Goal: Task Accomplishment & Management: Manage account settings

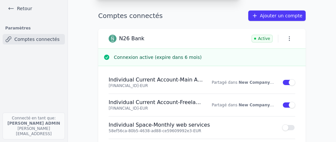
click at [17, 7] on div "Ajouter un compte Sélectionnez votre institution et autorisez le partage ABN AM…" at bounding box center [168, 71] width 336 height 142
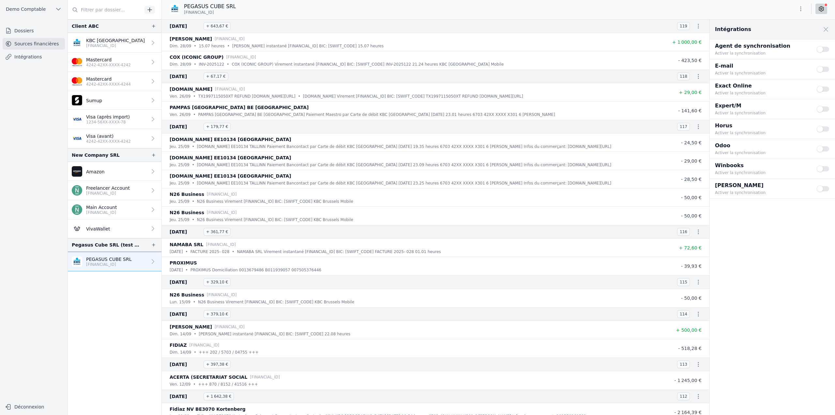
click at [29, 43] on link "Sources financières" at bounding box center [34, 44] width 62 height 12
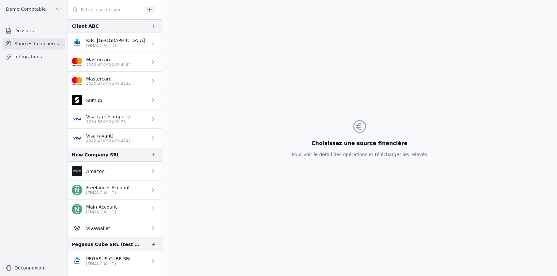
click at [19, 33] on link "Dossiers" at bounding box center [34, 31] width 62 height 12
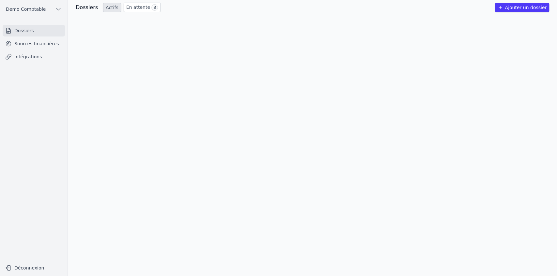
click at [336, 8] on button "Ajouter un dossier" at bounding box center [522, 7] width 54 height 9
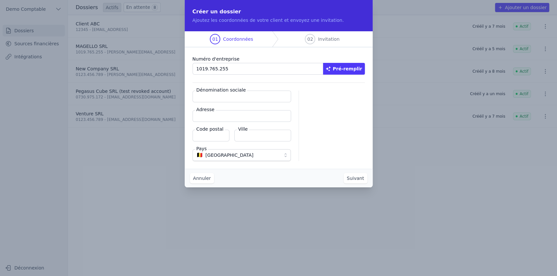
type input "1019.765.255"
click at [336, 65] on button "Pré-remplir" at bounding box center [344, 69] width 42 height 12
type input "MAGELLO SRL"
type input "Avenue du Derby 30/16"
type input "1050"
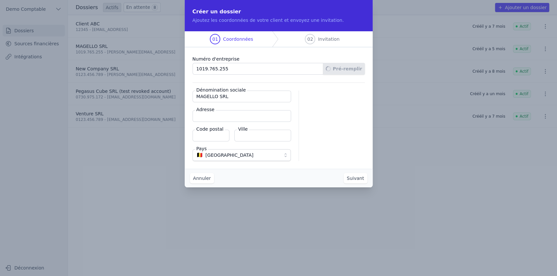
type input "Ixelles"
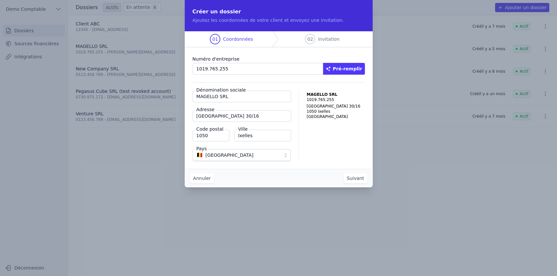
click at [336, 141] on button "Suivant" at bounding box center [355, 178] width 24 height 10
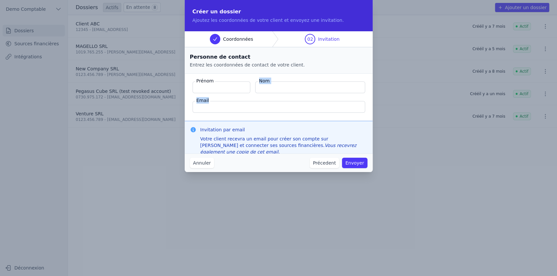
drag, startPoint x: 194, startPoint y: 79, endPoint x: 297, endPoint y: 102, distance: 105.6
click at [297, 102] on fieldset "Prénom Nom Email" at bounding box center [279, 97] width 188 height 47
drag, startPoint x: 198, startPoint y: 80, endPoint x: 230, endPoint y: 103, distance: 39.9
click at [230, 103] on fieldset "Prénom Nom Email" at bounding box center [279, 97] width 188 height 47
drag, startPoint x: 199, startPoint y: 129, endPoint x: 287, endPoint y: 132, distance: 88.1
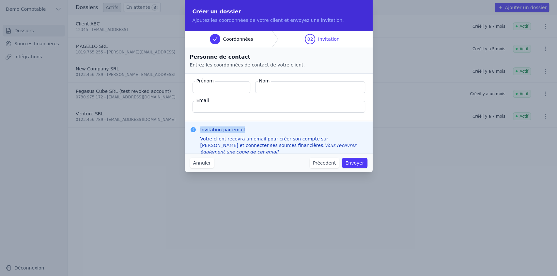
click at [287, 132] on div "Invitation par email Votre client recevra un email pour créer son compte sur Ma…" at bounding box center [278, 141] width 177 height 29
click at [194, 141] on button "Annuler" at bounding box center [202, 163] width 24 height 10
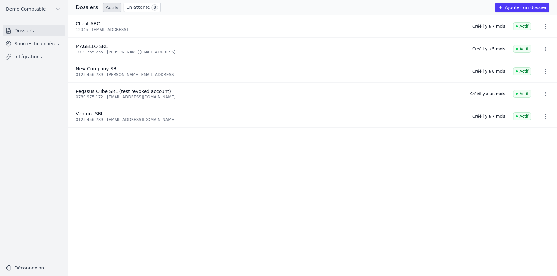
click at [30, 45] on link "Sources financières" at bounding box center [34, 44] width 62 height 12
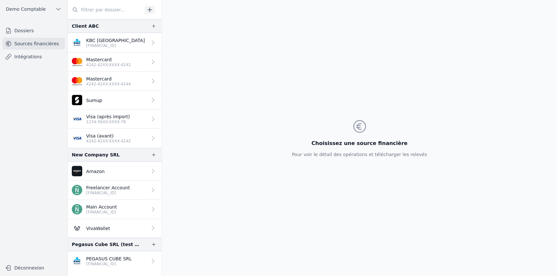
click at [89, 141] on p "PEGASUS CUBE SRL" at bounding box center [109, 259] width 46 height 7
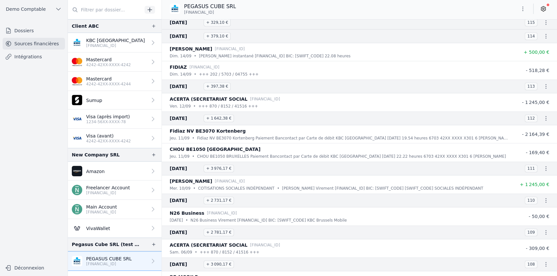
scroll to position [326, 0]
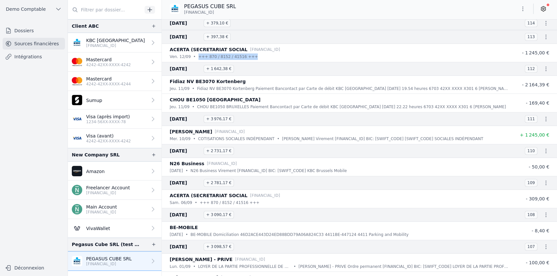
drag, startPoint x: 203, startPoint y: 56, endPoint x: 272, endPoint y: 58, distance: 68.8
click at [272, 58] on div "ven. 12/09 • +++ 870 / 8152 / 41516 +++" at bounding box center [340, 56] width 340 height 7
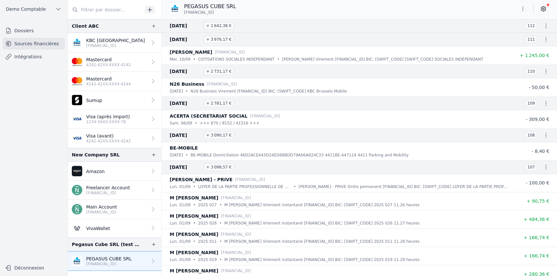
scroll to position [413, 0]
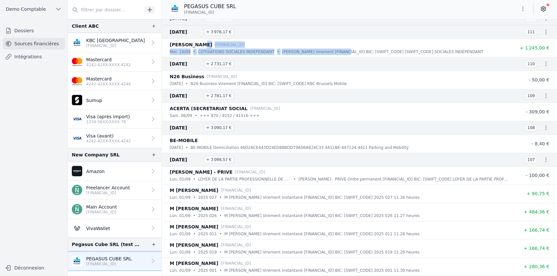
drag, startPoint x: 201, startPoint y: 47, endPoint x: 340, endPoint y: 53, distance: 139.7
click at [334, 54] on li "ROQUET QUENTIN BE47 7340 0949 3780 mer. 10/09 • COTISATIONS SOCIALES INDÉPENDAN…" at bounding box center [359, 48] width 395 height 18
drag, startPoint x: 288, startPoint y: 83, endPoint x: 355, endPoint y: 82, distance: 67.2
click at [336, 82] on p "N26 Business Virement [FINANCIAL_ID] BIC: [SWIFT_CODE] KBC Brussels Mobile" at bounding box center [268, 84] width 156 height 7
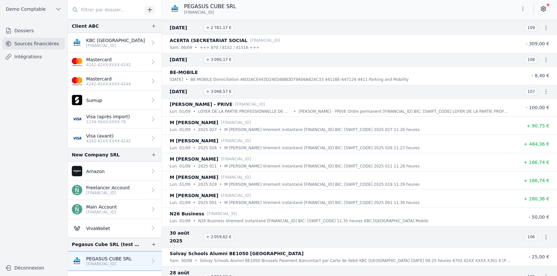
scroll to position [500, 0]
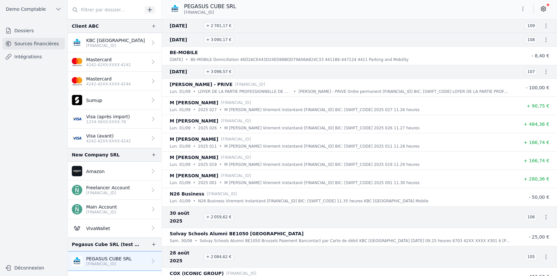
click at [336, 9] on icon at bounding box center [543, 9] width 7 height 7
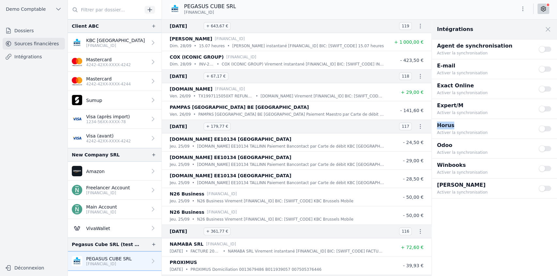
drag, startPoint x: 436, startPoint y: 125, endPoint x: 461, endPoint y: 125, distance: 25.8
click at [336, 125] on div "Horus Activer la synchronisation Use setting" at bounding box center [493, 129] width 125 height 20
drag, startPoint x: 462, startPoint y: 166, endPoint x: 473, endPoint y: 165, distance: 11.4
click at [336, 141] on p "Winbooks" at bounding box center [484, 165] width 94 height 8
click at [100, 139] on p "4242-42XX-XXXX-4242" at bounding box center [108, 141] width 45 height 5
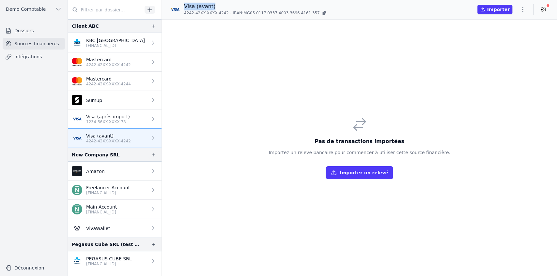
drag, startPoint x: 183, startPoint y: 6, endPoint x: 233, endPoint y: 8, distance: 49.6
click at [233, 8] on div "Visa (avant) 4242-42XX-XXXX-4242 - IBAN: MG05 0117 0337 4003 3696 4161 357" at bounding box center [249, 10] width 158 height 14
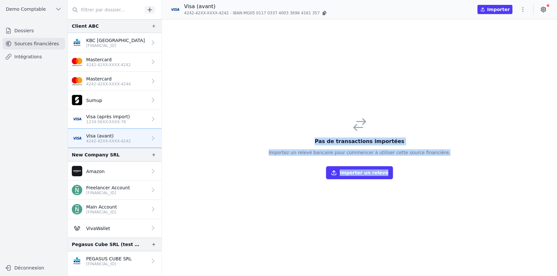
drag, startPoint x: 324, startPoint y: 143, endPoint x: 456, endPoint y: 159, distance: 133.1
click at [336, 141] on div "Pas de transactions importées Importez un relevé bancaire pour commencer à util…" at bounding box center [359, 148] width 395 height 257
click at [321, 141] on div "Pas de transactions importées Importez un relevé bancaire pour commencer à util…" at bounding box center [359, 148] width 395 height 257
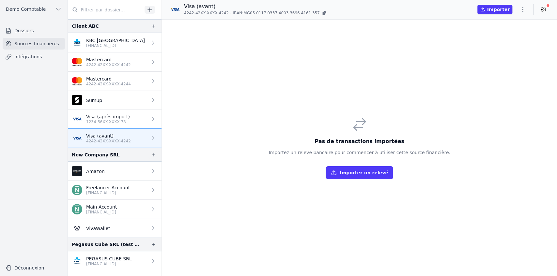
click at [336, 141] on button "Importer un relevé" at bounding box center [359, 172] width 67 height 13
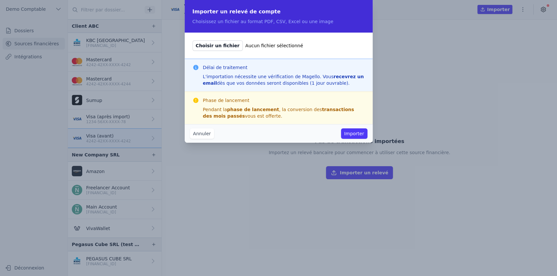
click at [201, 135] on button "Annuler" at bounding box center [202, 133] width 24 height 10
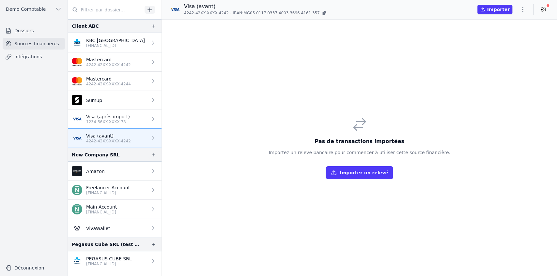
click at [98, 119] on p "1234-56XX-XXXX-78" at bounding box center [108, 121] width 44 height 5
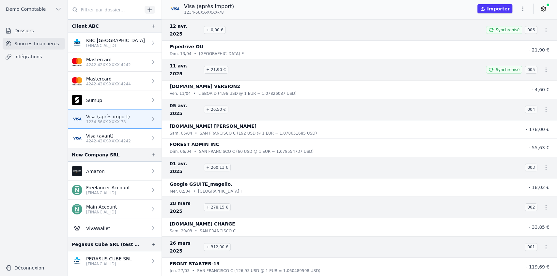
click at [293, 141] on nav "12 avr. 2025 + 0,00 € Synchronisé 006 Pipedrive OU dim. 13/04 • Tallinn E - 21,…" at bounding box center [359, 147] width 395 height 257
drag, startPoint x: 230, startPoint y: 128, endPoint x: 302, endPoint y: 129, distance: 71.4
click at [302, 141] on div "dim. 06/04 • SAN FRANCISCO C (60 USD @ 1 EUR = 1,078554737 USD)" at bounding box center [340, 151] width 340 height 7
click at [336, 8] on icon at bounding box center [543, 9] width 7 height 7
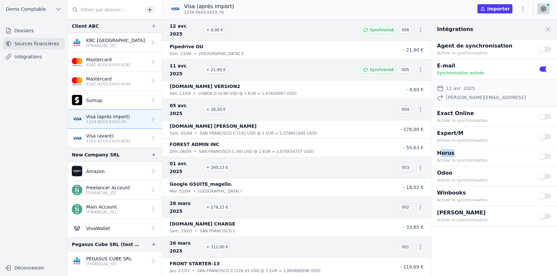
drag, startPoint x: 438, startPoint y: 153, endPoint x: 458, endPoint y: 157, distance: 19.8
click at [336, 141] on p "Horus" at bounding box center [484, 153] width 94 height 8
drag, startPoint x: 438, startPoint y: 191, endPoint x: 471, endPoint y: 190, distance: 33.0
click at [336, 141] on p "Winbooks" at bounding box center [484, 193] width 94 height 8
drag, startPoint x: 467, startPoint y: 189, endPoint x: 458, endPoint y: 160, distance: 30.5
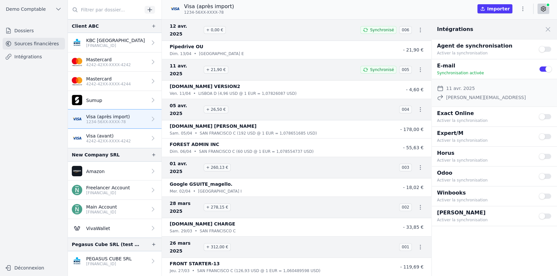
click at [336, 141] on p "Activer la synchronisation" at bounding box center [484, 160] width 94 height 7
click at [336, 141] on button "Use setting" at bounding box center [544, 156] width 13 height 7
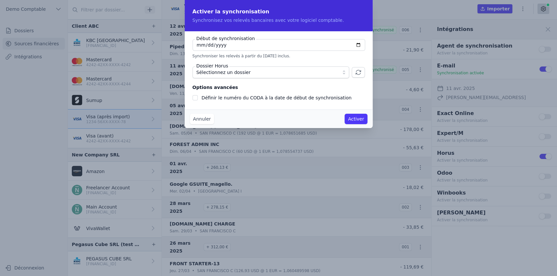
click at [336, 46] on input "[DATE]" at bounding box center [278, 45] width 173 height 12
type input "2025-08-29"
checkbox input "false"
type input "2025-01-01"
click at [200, 75] on span "Sélectionnez un dossier" at bounding box center [223, 72] width 54 height 8
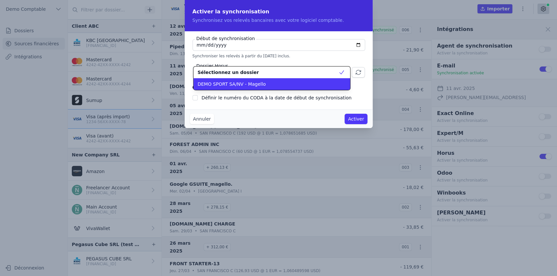
click at [215, 84] on span "DEMO SPORT SA/NV - Magello" at bounding box center [231, 84] width 68 height 7
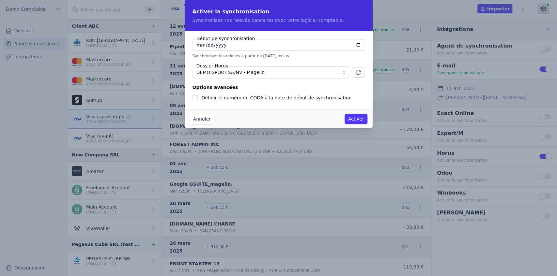
click at [199, 122] on button "Annuler" at bounding box center [202, 119] width 24 height 10
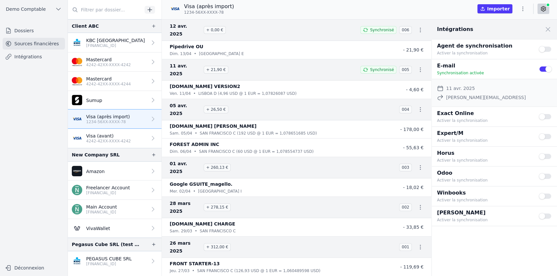
click at [22, 53] on link "Intégrations" at bounding box center [34, 57] width 62 height 12
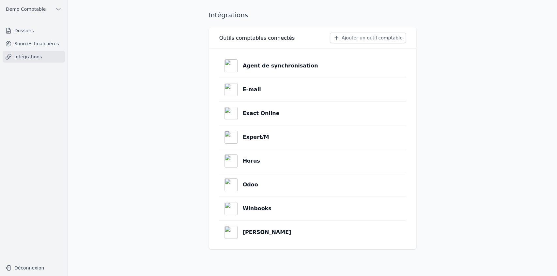
click at [265, 141] on link "Horus" at bounding box center [312, 160] width 187 height 23
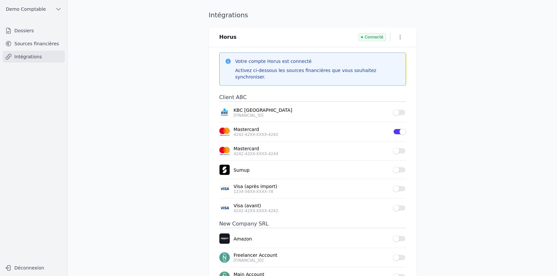
click at [336, 37] on button "button" at bounding box center [400, 37] width 12 height 9
click at [336, 62] on button "Supprimer" at bounding box center [388, 62] width 40 height 12
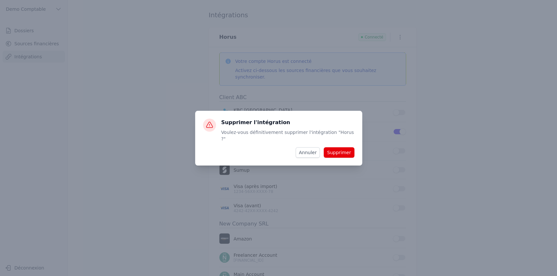
click at [336, 141] on button "Supprimer" at bounding box center [339, 152] width 30 height 10
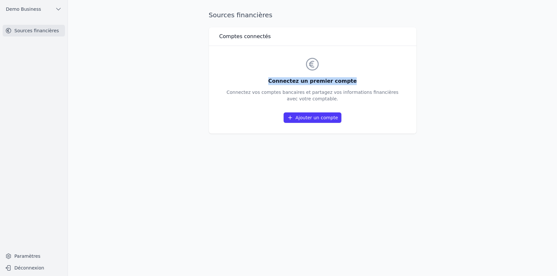
drag, startPoint x: 273, startPoint y: 81, endPoint x: 383, endPoint y: 82, distance: 109.6
click at [336, 82] on h3 "Connectez un premier compte" at bounding box center [312, 81] width 172 height 8
click at [302, 121] on link "Ajouter un compte" at bounding box center [311, 118] width 57 height 10
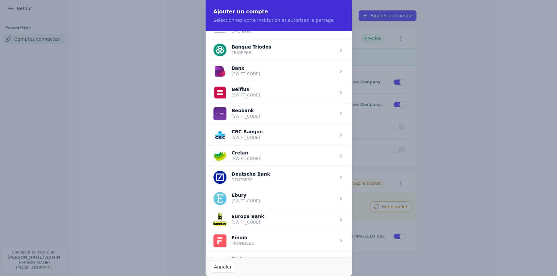
scroll to position [152, 0]
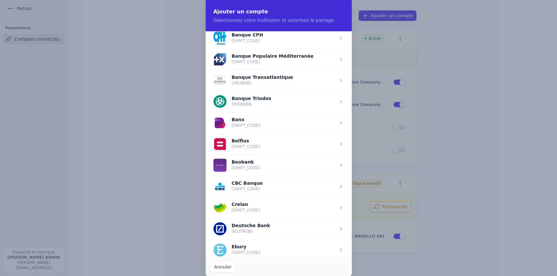
click at [245, 141] on span "button" at bounding box center [278, 143] width 146 height 21
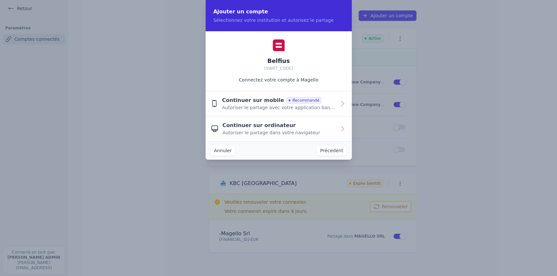
scroll to position [0, 0]
click at [255, 104] on span "Continuer sur mobile" at bounding box center [253, 101] width 62 height 8
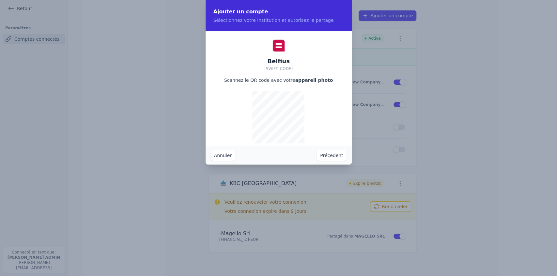
click at [336, 141] on button "Précedent" at bounding box center [331, 155] width 29 height 10
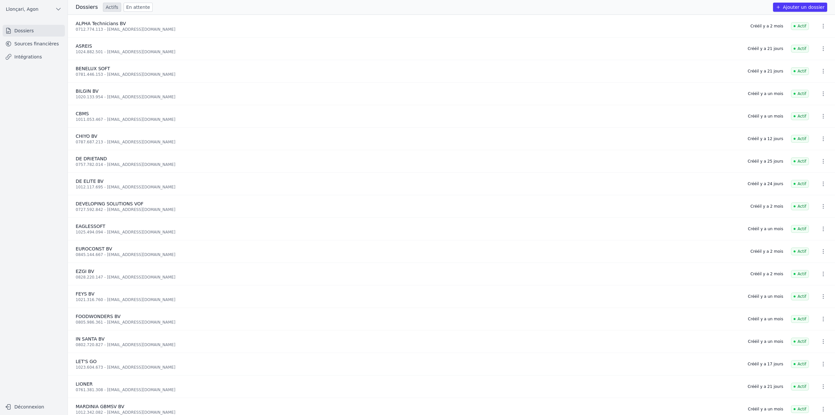
click at [43, 46] on link "Sources financières" at bounding box center [34, 44] width 62 height 12
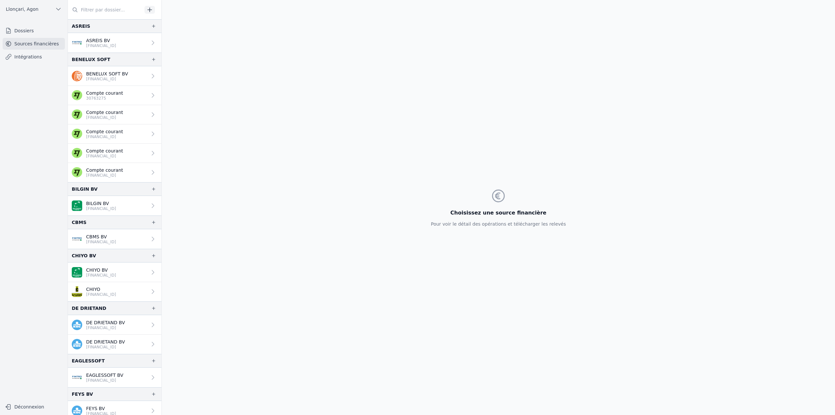
click at [103, 11] on input "text" at bounding box center [105, 10] width 74 height 12
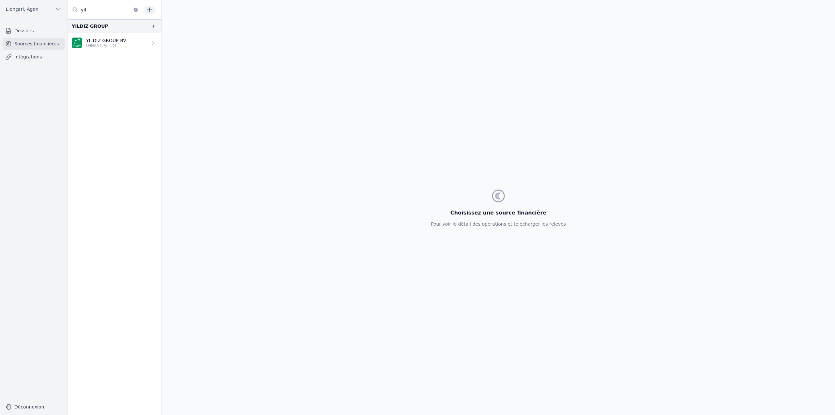
type input "yil"
click at [113, 45] on p "BE92 0019 9907 5323" at bounding box center [106, 45] width 40 height 5
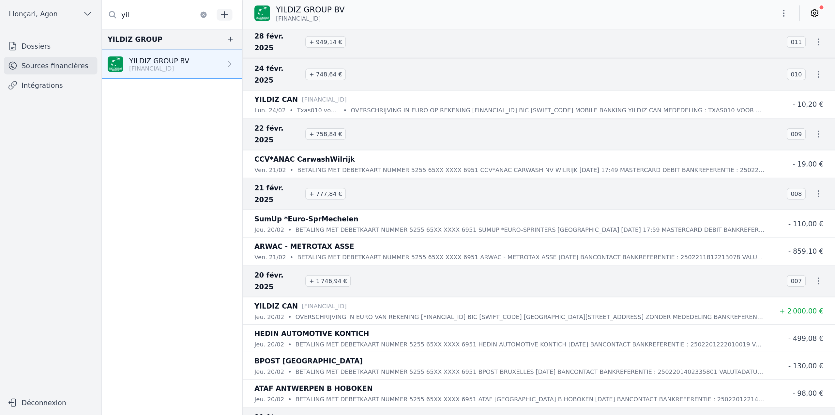
scroll to position [7333, 0]
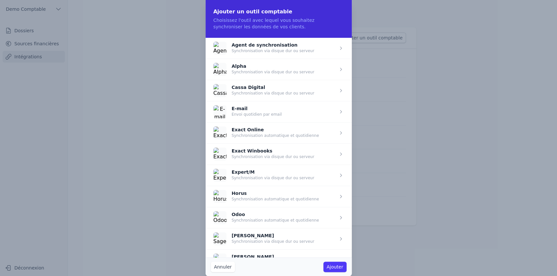
click at [274, 197] on span "button" at bounding box center [278, 196] width 146 height 21
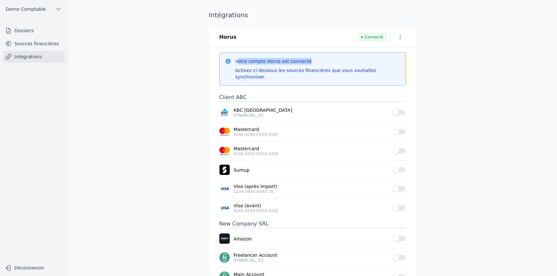
drag, startPoint x: 237, startPoint y: 60, endPoint x: 333, endPoint y: 59, distance: 95.9
click at [333, 59] on h3 "Votre compte Horus est connecté" at bounding box center [317, 61] width 165 height 7
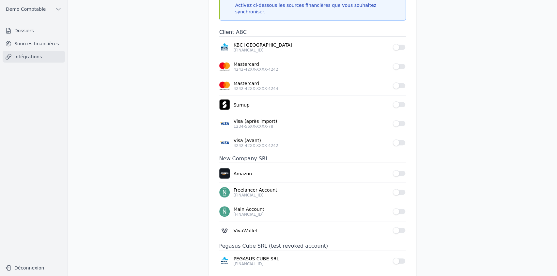
scroll to position [68, 0]
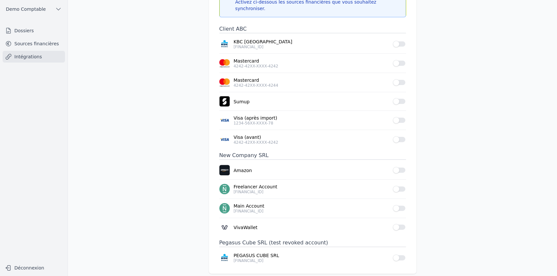
click at [399, 255] on button "Use setting" at bounding box center [399, 258] width 13 height 7
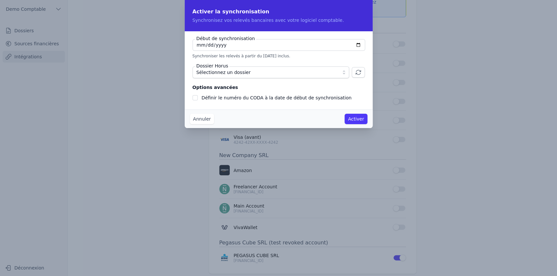
click at [199, 71] on span "Sélectionnez un dossier" at bounding box center [223, 72] width 54 height 8
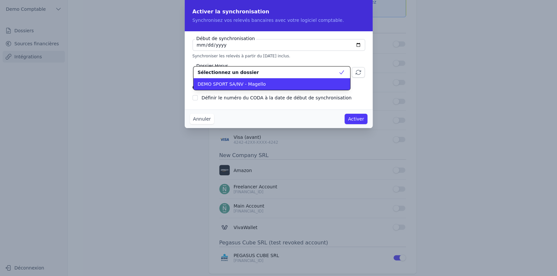
click at [219, 86] on span "DEMO SPORT SA/NV - Magello" at bounding box center [231, 84] width 68 height 7
checkbox input "false"
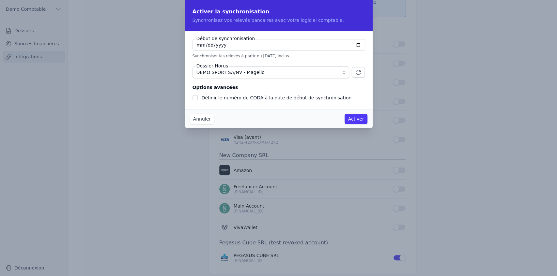
click at [198, 121] on button "Annuler" at bounding box center [202, 119] width 24 height 10
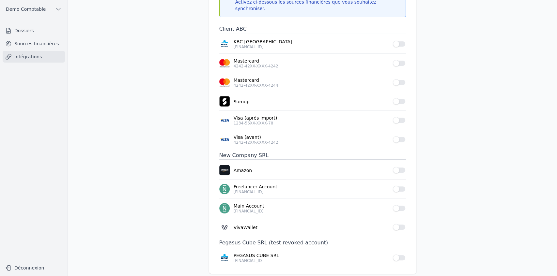
click at [48, 58] on link "Intégrations" at bounding box center [34, 57] width 62 height 12
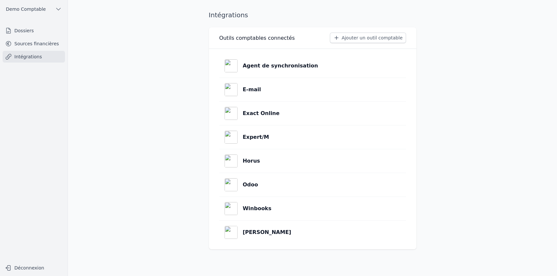
click at [382, 36] on button "Ajouter un outil comptable" at bounding box center [368, 38] width 76 height 10
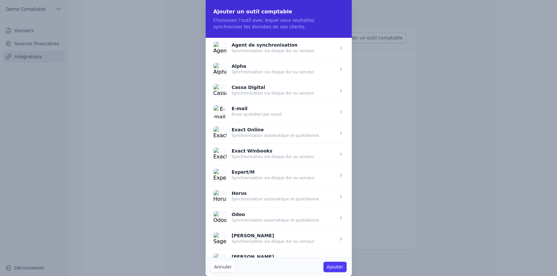
click at [224, 269] on button "Annuler" at bounding box center [223, 267] width 24 height 10
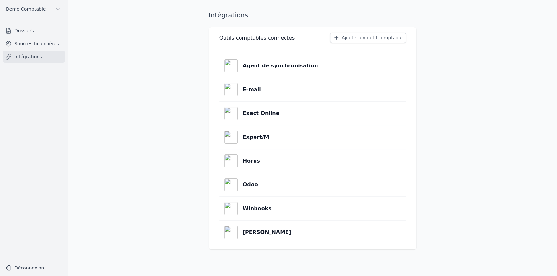
click at [28, 43] on link "Sources financières" at bounding box center [34, 44] width 62 height 12
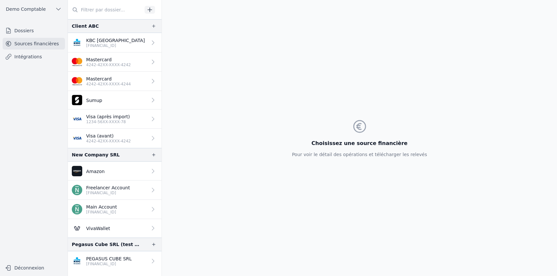
drag, startPoint x: 126, startPoint y: 266, endPoint x: 118, endPoint y: 259, distance: 10.2
click at [118, 262] on p "[FINANCIAL_ID]" at bounding box center [109, 264] width 46 height 5
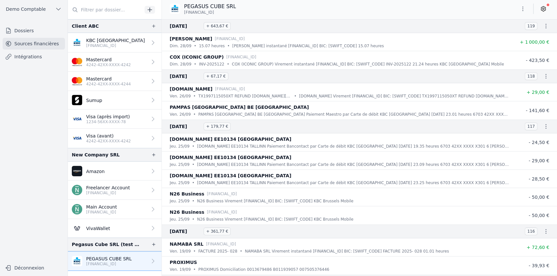
click at [545, 26] on icon "button" at bounding box center [545, 26] width 1 height 5
click at [523, 49] on link "Télécharger le PDF" at bounding box center [524, 50] width 57 height 12
